Goal: Information Seeking & Learning: Learn about a topic

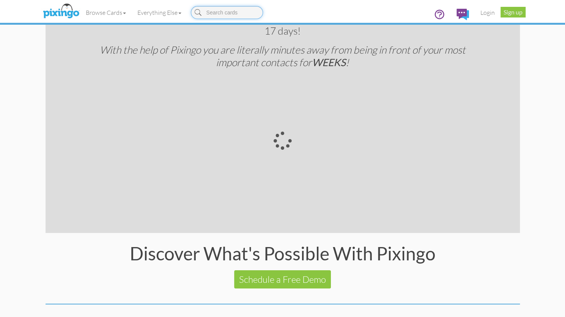
scroll to position [1468, 0]
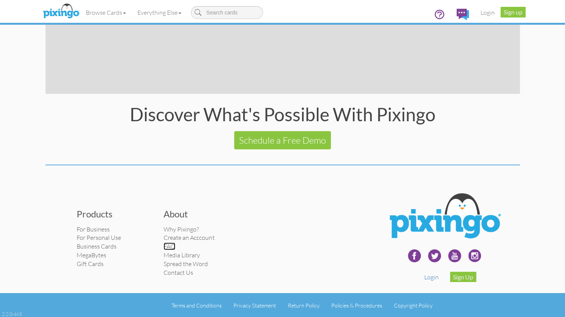
click at [171, 244] on link "FAQ" at bounding box center [170, 246] width 12 height 8
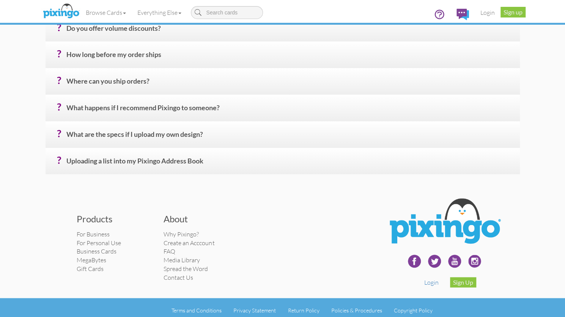
scroll to position [398, 0]
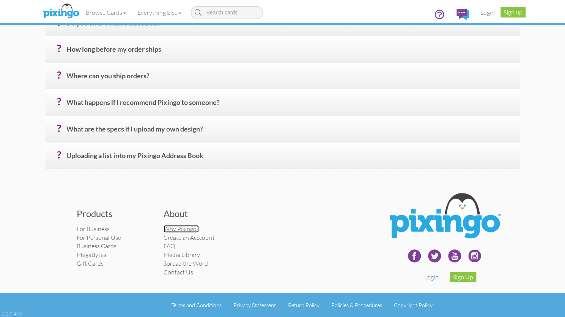
click at [175, 228] on link "Why Pixingo?" at bounding box center [181, 229] width 35 height 8
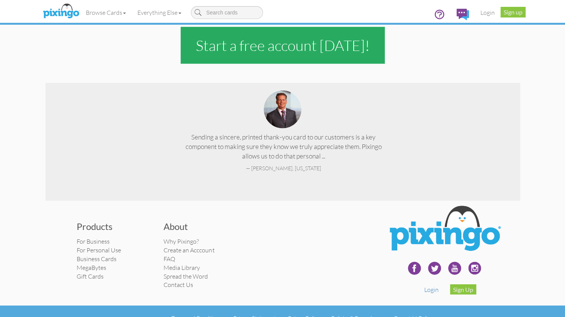
scroll to position [1095, 0]
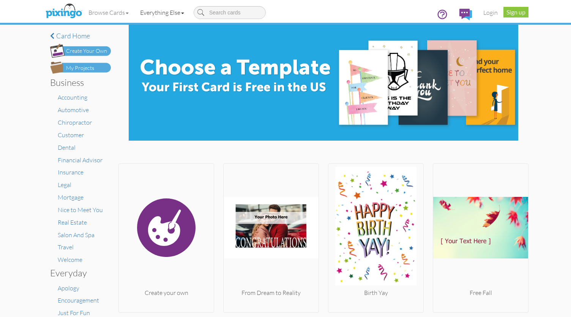
click at [186, 14] on link "Everything Else" at bounding box center [161, 12] width 55 height 19
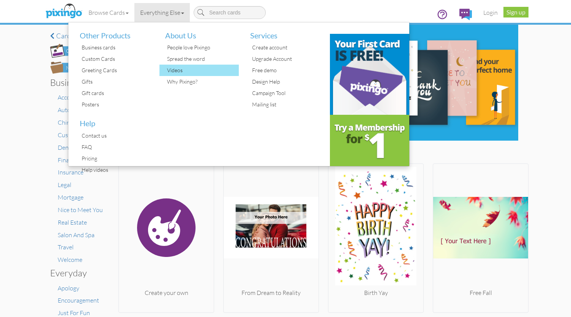
click at [179, 70] on div "Videos" at bounding box center [202, 70] width 74 height 11
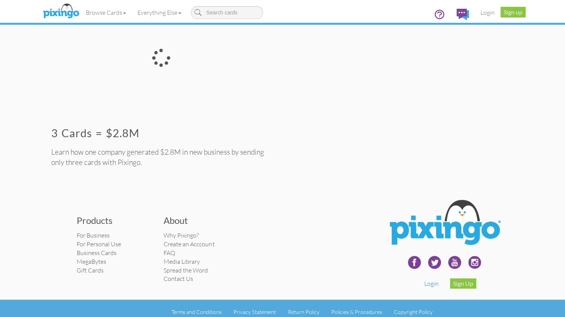
scroll to position [456, 0]
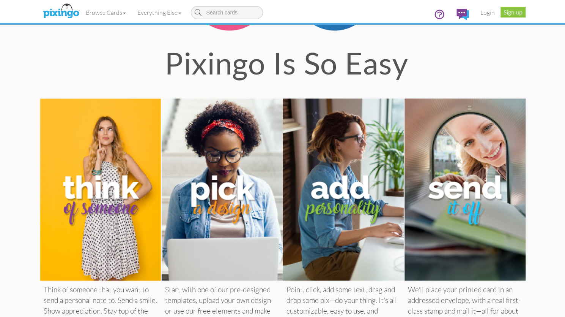
scroll to position [190, 0]
